Goal: Task Accomplishment & Management: Manage account settings

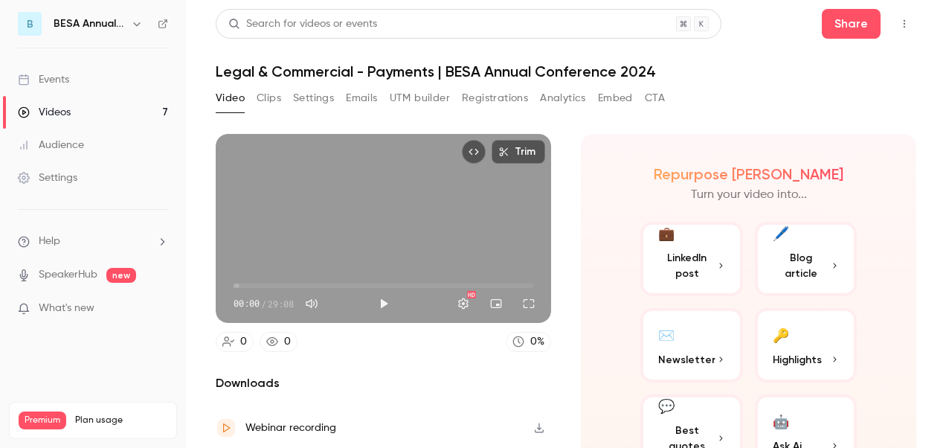
click at [88, 25] on h6 "BESA Annual Conference" at bounding box center [89, 23] width 71 height 15
click at [52, 82] on div "Events" at bounding box center [43, 79] width 51 height 15
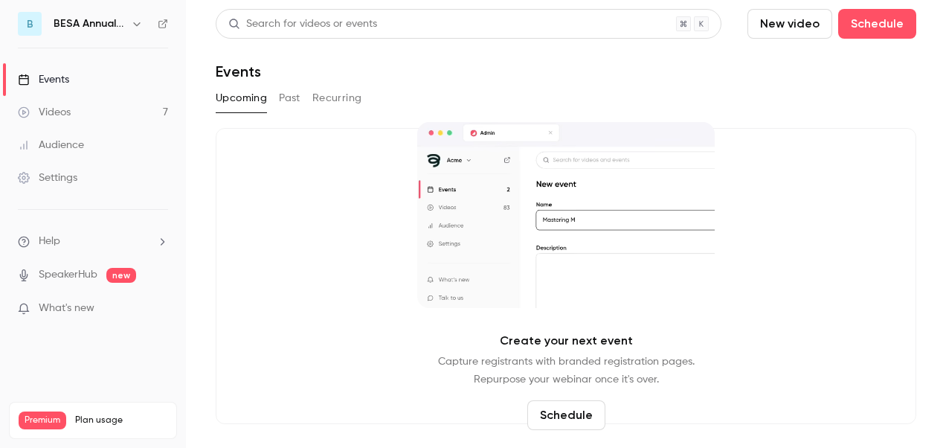
click at [123, 22] on h6 "BESA Annual Conference" at bounding box center [89, 23] width 71 height 15
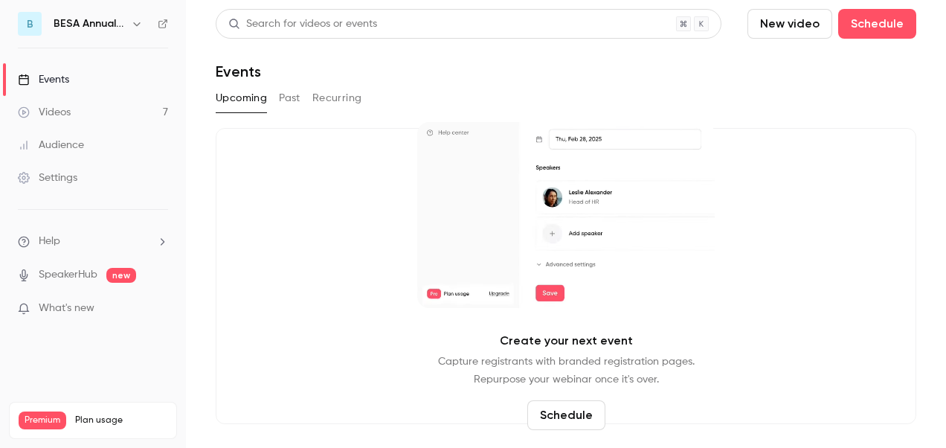
click at [136, 24] on icon "button" at bounding box center [137, 24] width 12 height 12
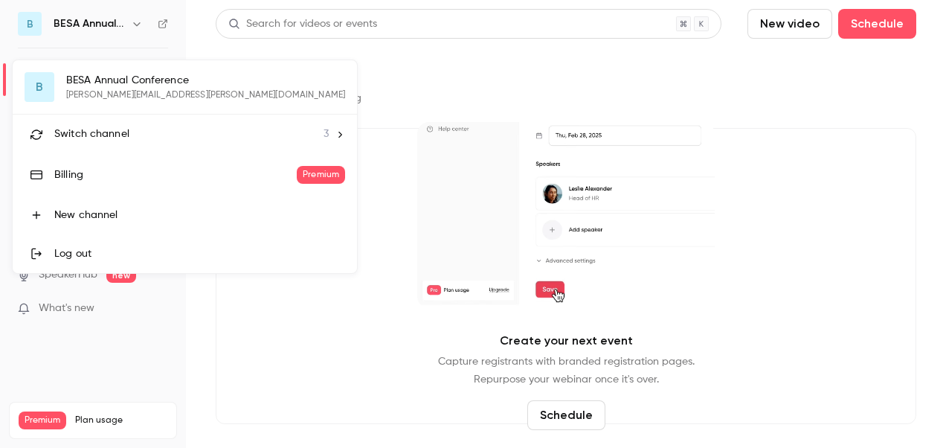
click at [88, 126] on span "Switch channel" at bounding box center [91, 134] width 75 height 16
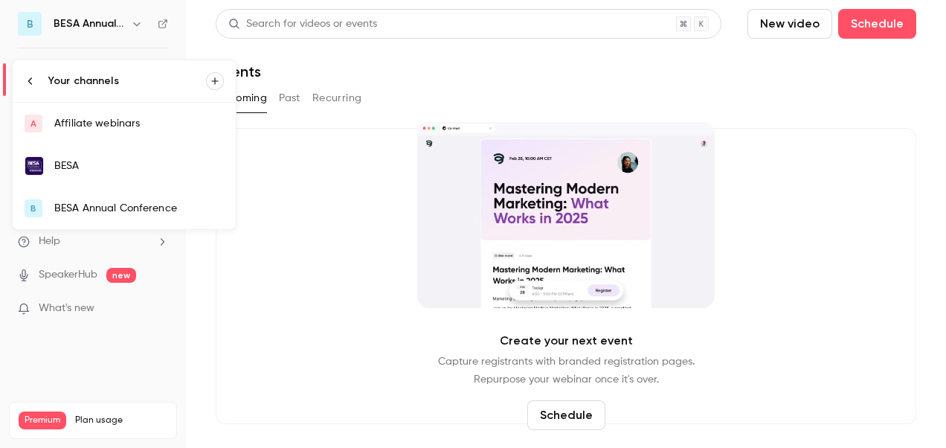
click at [86, 156] on link "BESA" at bounding box center [124, 165] width 223 height 43
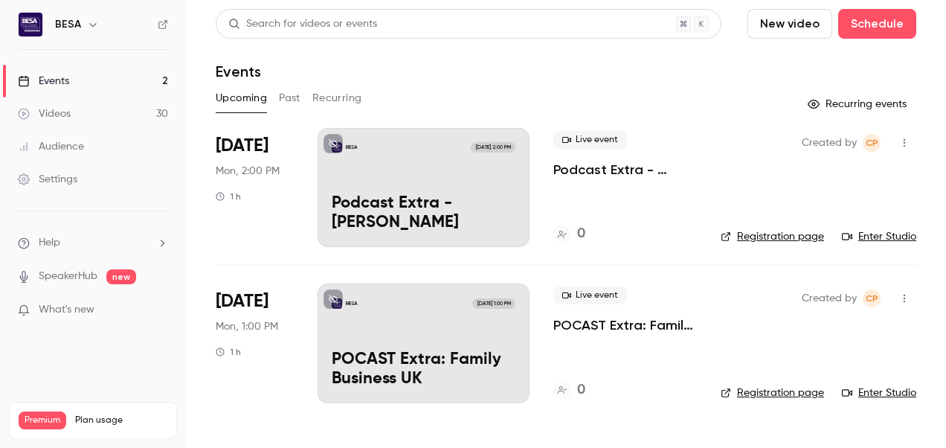
click at [75, 180] on div "Settings" at bounding box center [47, 179] width 59 height 15
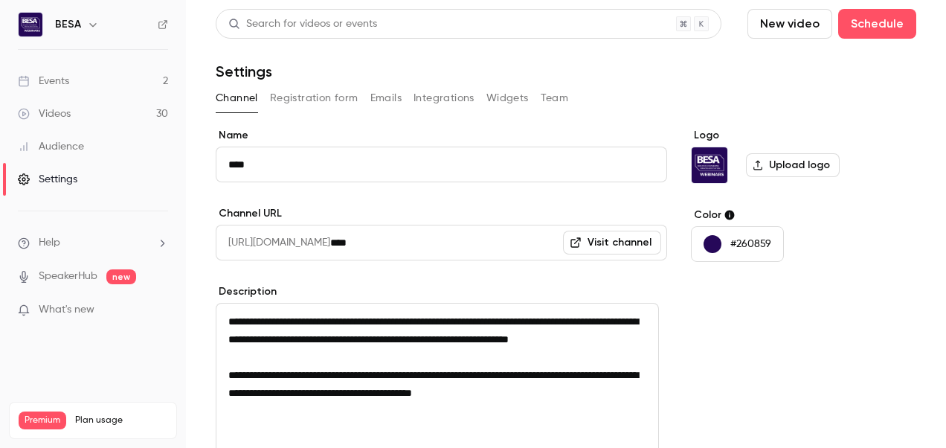
click at [556, 100] on button "Team" at bounding box center [555, 98] width 28 height 24
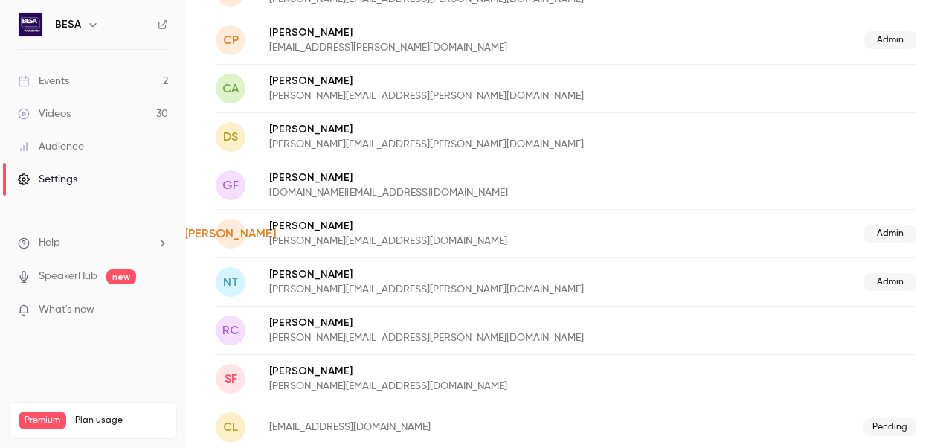
scroll to position [170, 0]
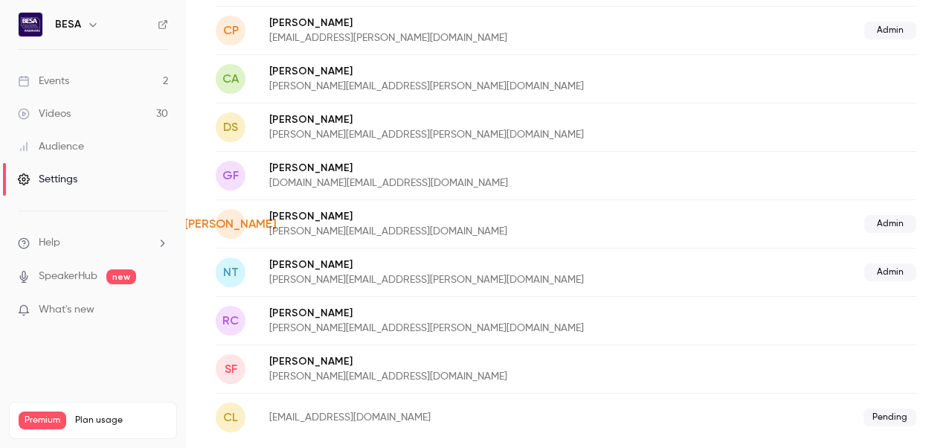
click at [875, 414] on span "Pending" at bounding box center [889, 417] width 53 height 18
click at [355, 410] on p "claire.short@thebesa.com" at bounding box center [458, 417] width 378 height 15
drag, startPoint x: 402, startPoint y: 415, endPoint x: 252, endPoint y: 418, distance: 150.3
click at [252, 418] on div "cl claire.short@thebesa.com Pending" at bounding box center [566, 417] width 701 height 48
drag, startPoint x: 252, startPoint y: 418, endPoint x: 231, endPoint y: 409, distance: 23.3
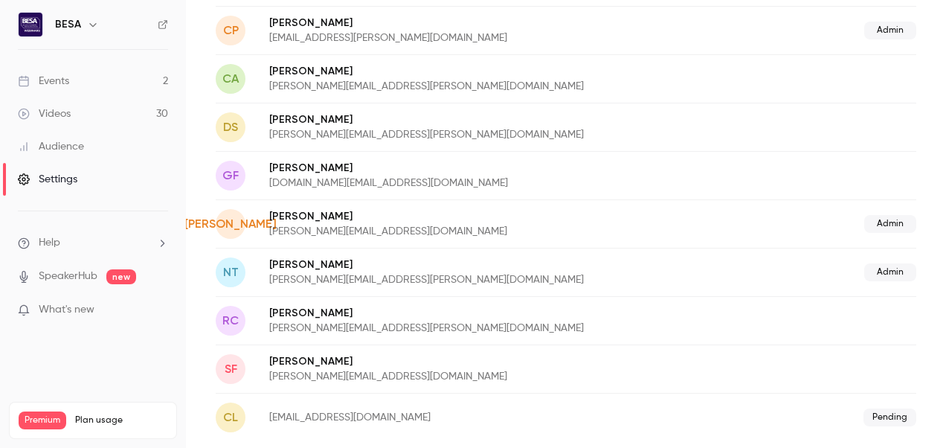
click at [231, 409] on span "cl" at bounding box center [230, 417] width 15 height 18
click at [887, 421] on span "Pending" at bounding box center [889, 417] width 53 height 18
